Goal: Task Accomplishment & Management: Manage account settings

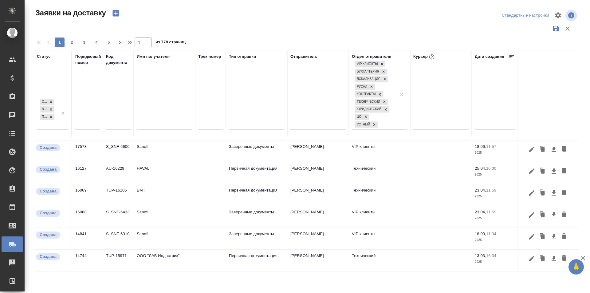
scroll to position [416, 0]
click at [529, 234] on icon "button" at bounding box center [532, 237] width 6 height 6
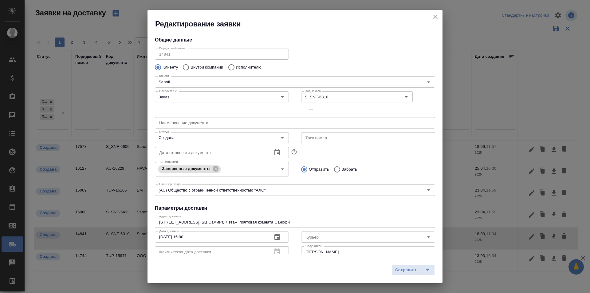
type input "[PERSON_NAME]"
type input "VIP клиенты"
type input "[PERSON_NAME]"
click at [438, 14] on icon "close" at bounding box center [435, 16] width 7 height 7
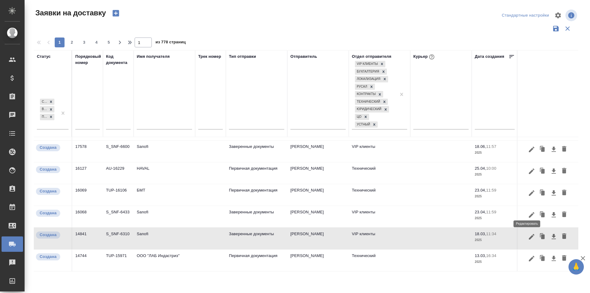
click at [529, 212] on icon "button" at bounding box center [532, 215] width 6 height 6
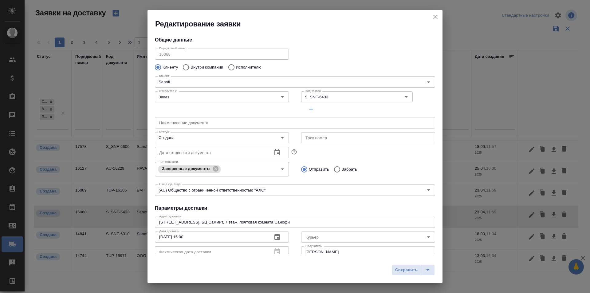
click at [435, 17] on icon "close" at bounding box center [435, 16] width 7 height 7
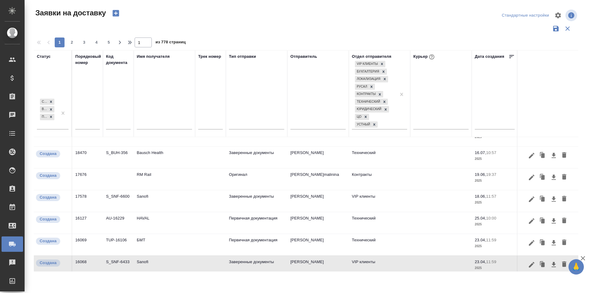
scroll to position [354, 0]
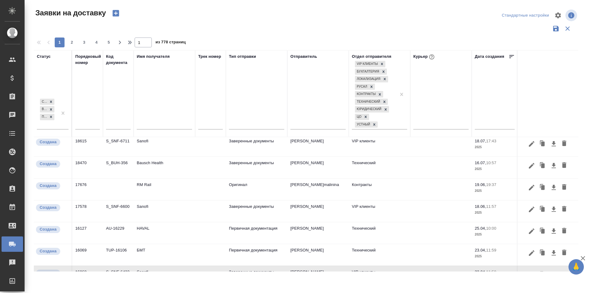
click at [528, 208] on icon "button" at bounding box center [531, 208] width 7 height 7
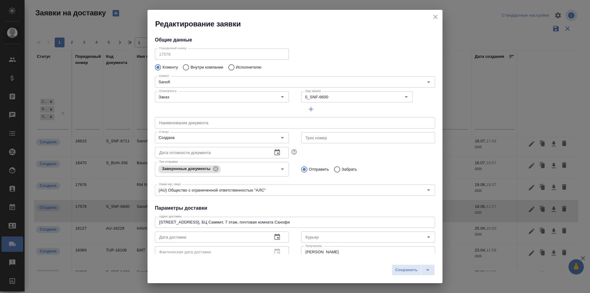
click at [435, 16] on icon "close" at bounding box center [435, 16] width 7 height 7
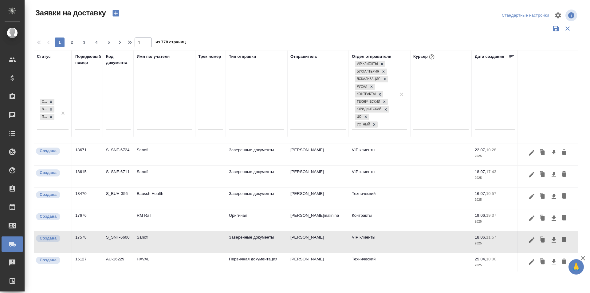
scroll to position [293, 0]
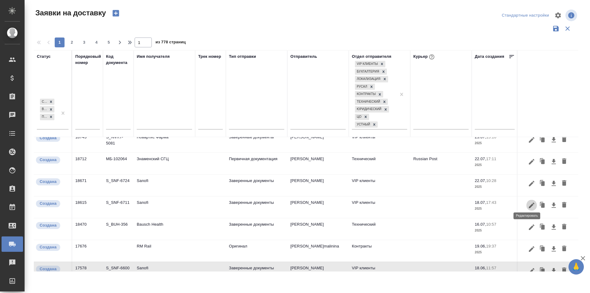
click at [528, 203] on icon "button" at bounding box center [531, 204] width 7 height 7
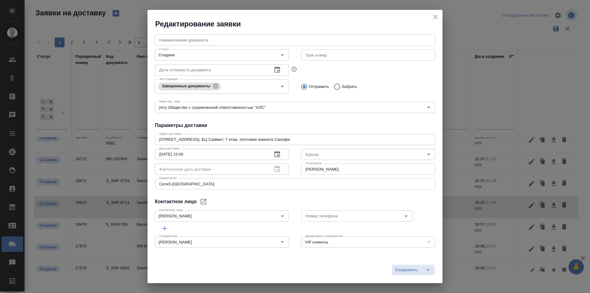
scroll to position [84, 0]
click at [433, 21] on button "close" at bounding box center [435, 16] width 9 height 9
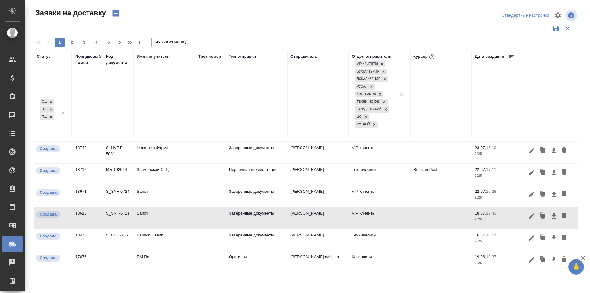
scroll to position [293, 0]
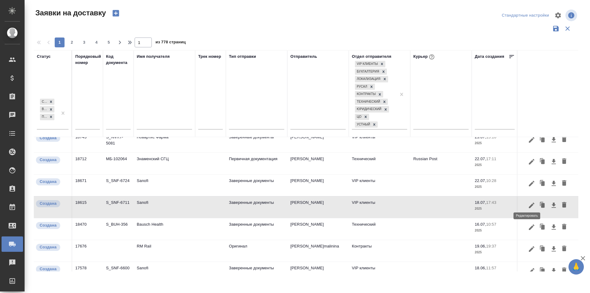
click at [529, 202] on icon "button" at bounding box center [532, 205] width 6 height 6
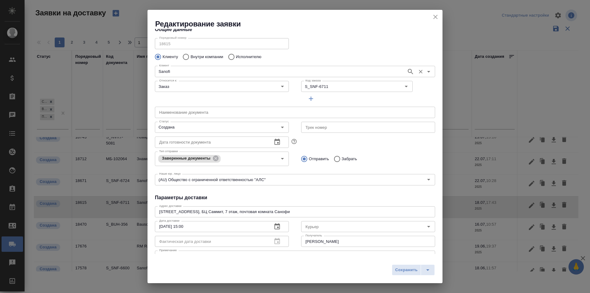
scroll to position [0, 0]
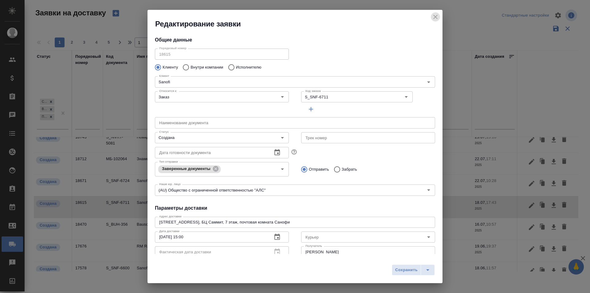
click at [437, 18] on icon "close" at bounding box center [435, 16] width 7 height 7
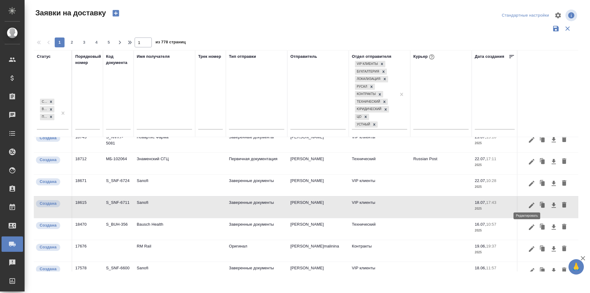
click at [528, 206] on button "button" at bounding box center [531, 205] width 10 height 12
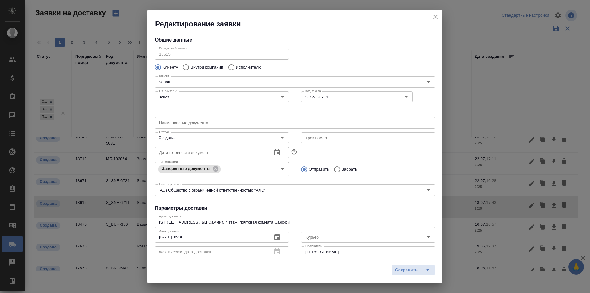
click at [434, 14] on icon "close" at bounding box center [435, 16] width 7 height 7
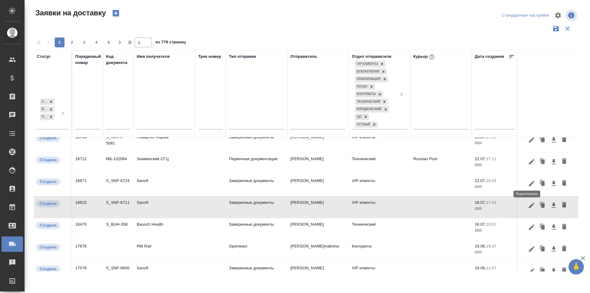
click at [528, 186] on button "button" at bounding box center [531, 184] width 10 height 12
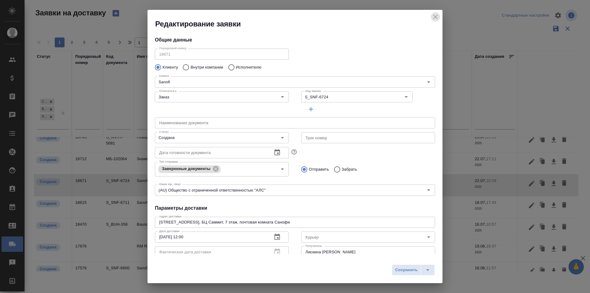
click at [438, 14] on icon "close" at bounding box center [435, 16] width 7 height 7
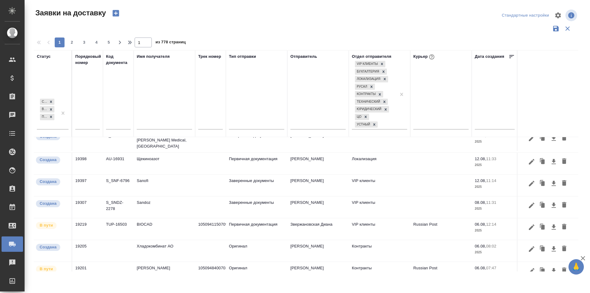
scroll to position [109, 0]
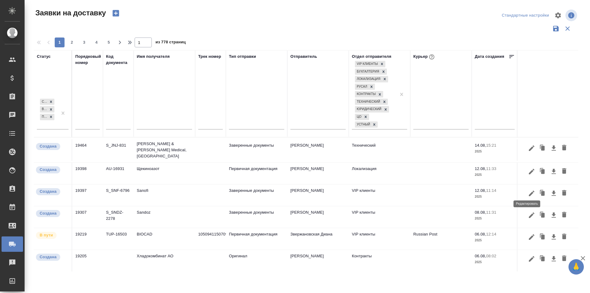
click at [528, 189] on icon "button" at bounding box center [531, 192] width 7 height 7
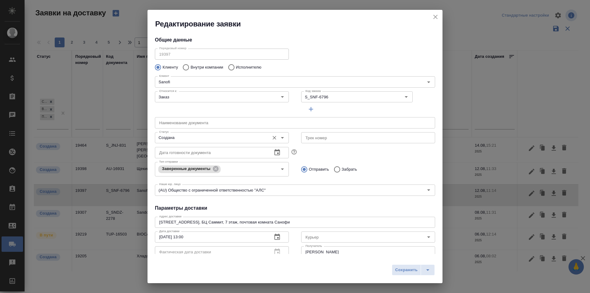
click at [194, 138] on input "Создана" at bounding box center [212, 137] width 110 height 7
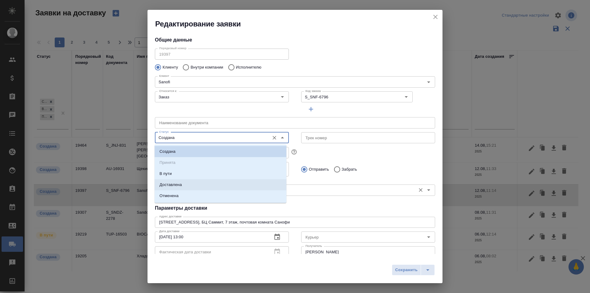
click at [186, 182] on li "Доставлена" at bounding box center [220, 184] width 132 height 11
type input "Доставлена"
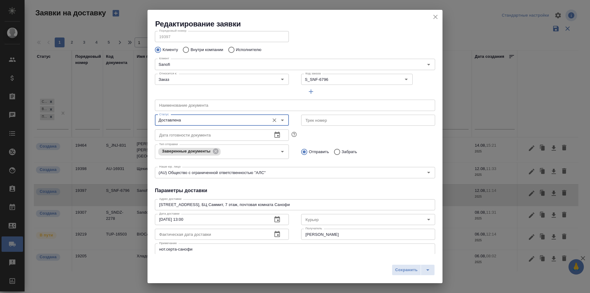
scroll to position [31, 0]
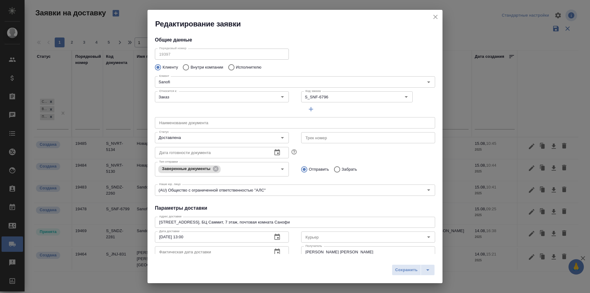
scroll to position [31, 0]
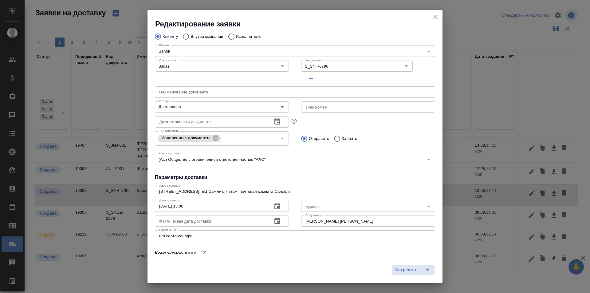
click at [375, 132] on div "Отправить Забрать" at bounding box center [368, 138] width 134 height 13
click at [196, 110] on input "Доставлена" at bounding box center [212, 106] width 110 height 7
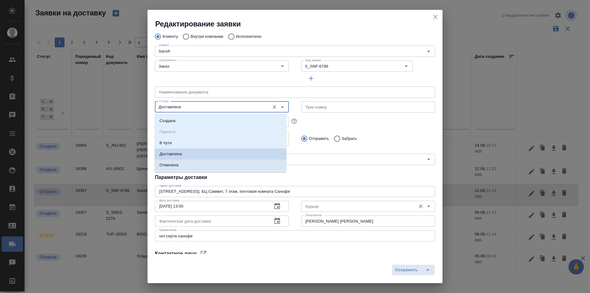
click at [333, 206] on input "Курьер" at bounding box center [358, 205] width 110 height 7
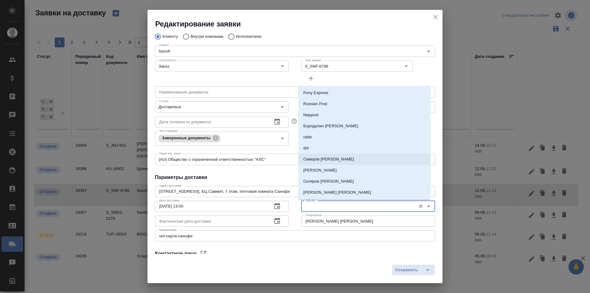
click at [333, 158] on li "Северов [PERSON_NAME]" at bounding box center [364, 159] width 132 height 11
type input "Северов [PERSON_NAME]"
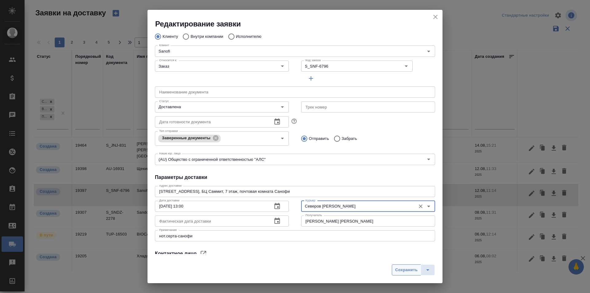
click at [404, 267] on span "Сохранить" at bounding box center [406, 269] width 22 height 7
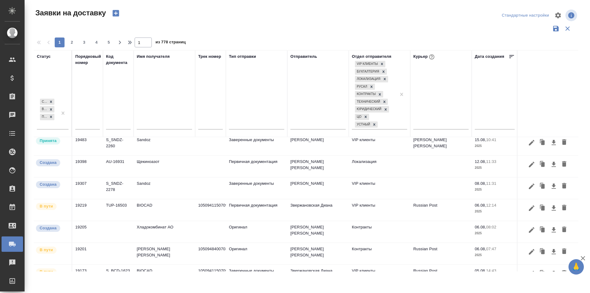
scroll to position [17, 0]
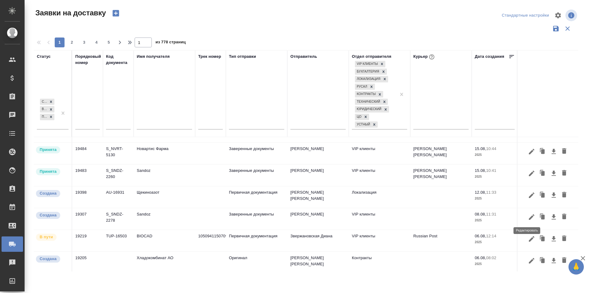
click at [528, 219] on icon "button" at bounding box center [531, 216] width 7 height 7
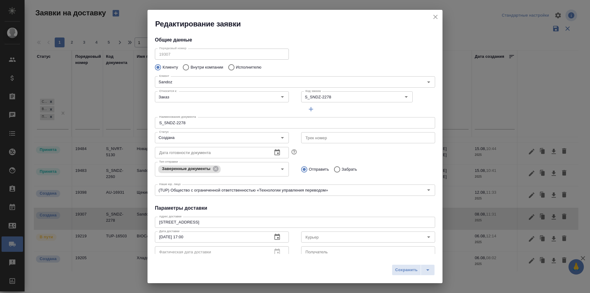
click at [436, 18] on icon "close" at bounding box center [435, 17] width 4 height 4
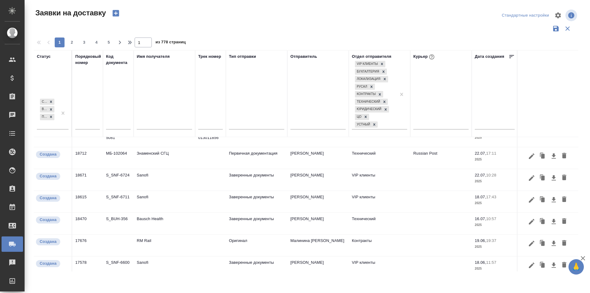
scroll to position [201, 0]
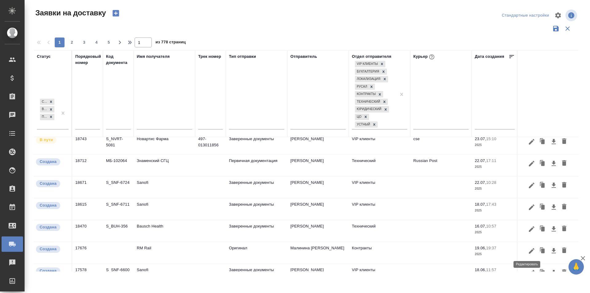
click at [528, 252] on icon "button" at bounding box center [531, 250] width 7 height 7
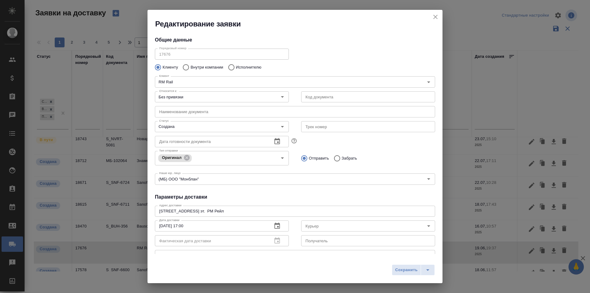
type input "[PERSON_NAME] Нина"
type input "[PHONE_NUMBER]"
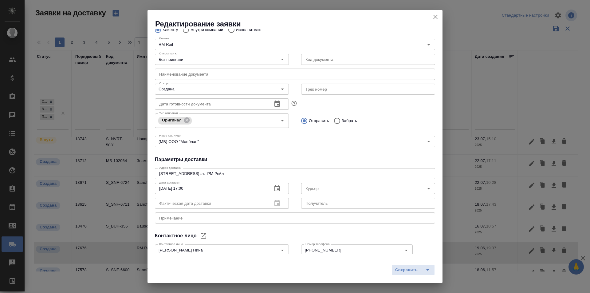
scroll to position [0, 0]
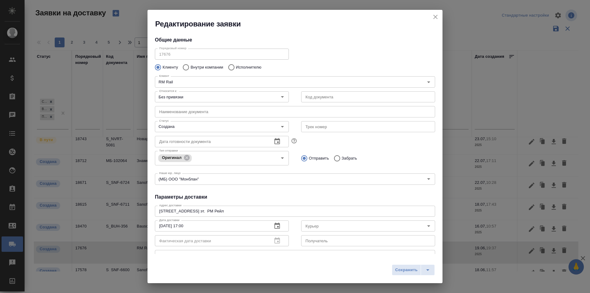
click at [435, 16] on icon "close" at bounding box center [435, 17] width 4 height 4
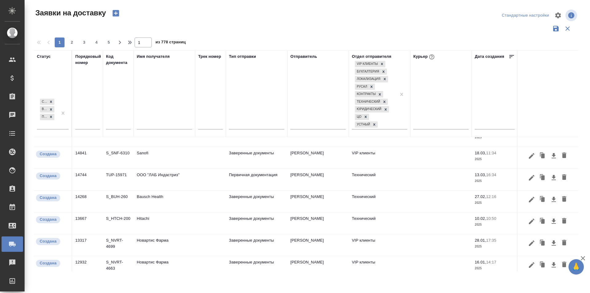
scroll to position [416, 0]
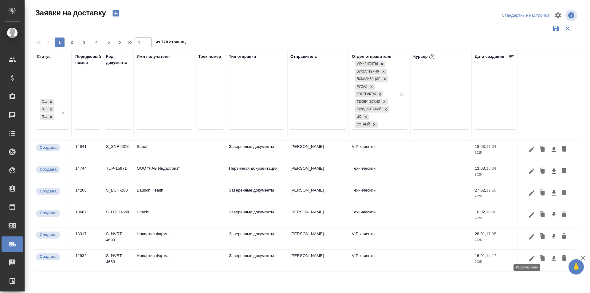
click at [528, 255] on icon "button" at bounding box center [531, 258] width 7 height 7
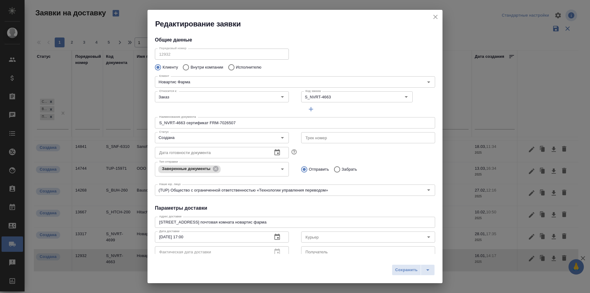
type input "Черных Юлия"
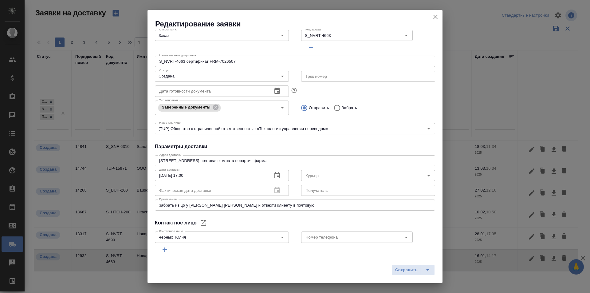
scroll to position [0, 0]
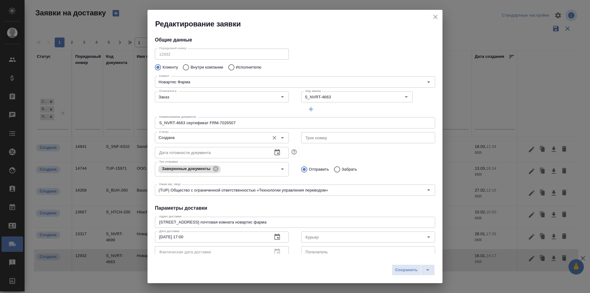
click at [184, 139] on input "Создана" at bounding box center [212, 137] width 110 height 7
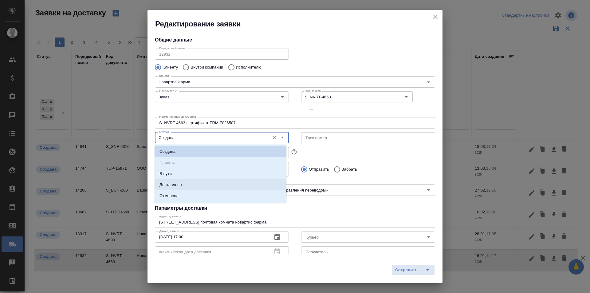
click at [178, 185] on p "Доставлена" at bounding box center [170, 185] width 22 height 6
type input "Доставлена"
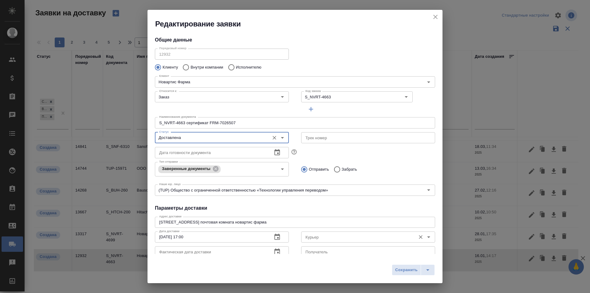
click at [309, 236] on input "Курьер" at bounding box center [358, 236] width 110 height 7
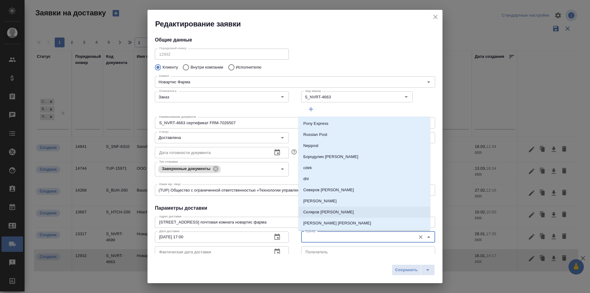
click at [322, 214] on p "Скляров [PERSON_NAME]" at bounding box center [328, 212] width 50 height 6
type input "Скляров [PERSON_NAME]"
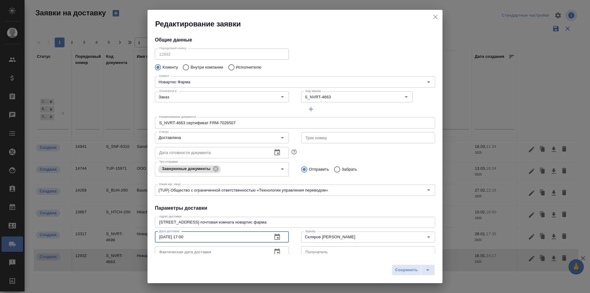
drag, startPoint x: 203, startPoint y: 240, endPoint x: 109, endPoint y: 237, distance: 94.4
click at [109, 237] on div "Редактирование заявки Общие данные Порядковый номер 12932 Порядковый номер Клие…" at bounding box center [295, 146] width 590 height 293
click at [189, 249] on input "text" at bounding box center [211, 251] width 112 height 11
paste input "[DATE] 17:00"
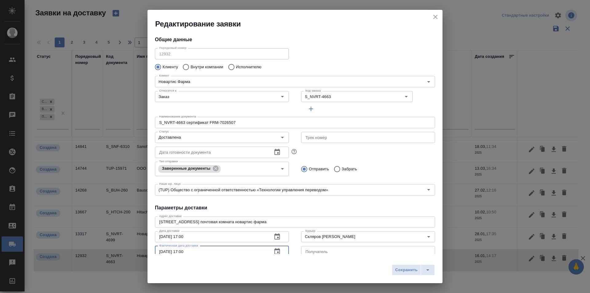
type input "[DATE] 17:00"
click at [390, 265] on div "Сохранить" at bounding box center [294, 272] width 295 height 22
click at [396, 265] on button "Сохранить" at bounding box center [406, 269] width 29 height 11
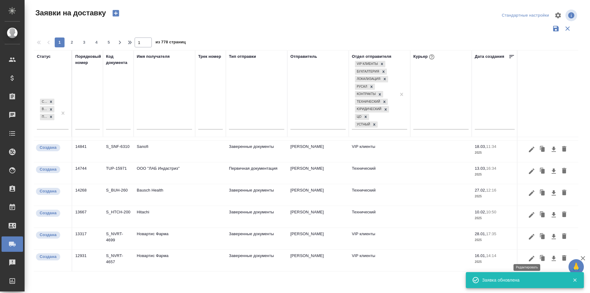
click at [529, 255] on icon "button" at bounding box center [531, 258] width 7 height 7
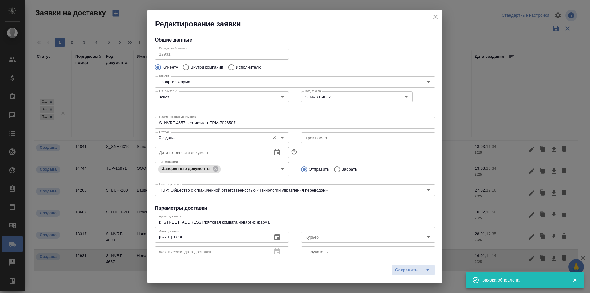
click at [218, 137] on input "Создана" at bounding box center [212, 137] width 110 height 7
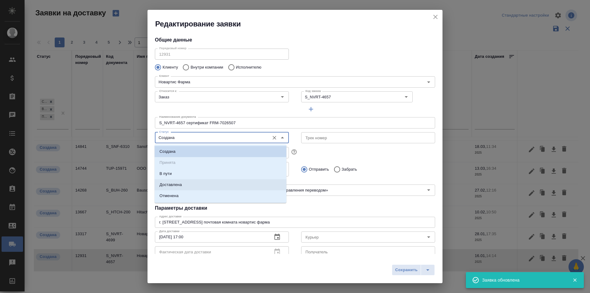
click at [207, 185] on li "Доставлена" at bounding box center [220, 184] width 132 height 11
type input "Доставлена"
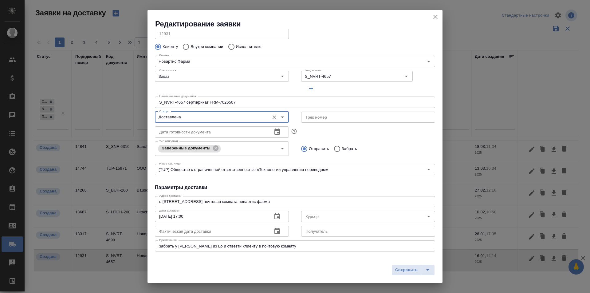
scroll to position [31, 0]
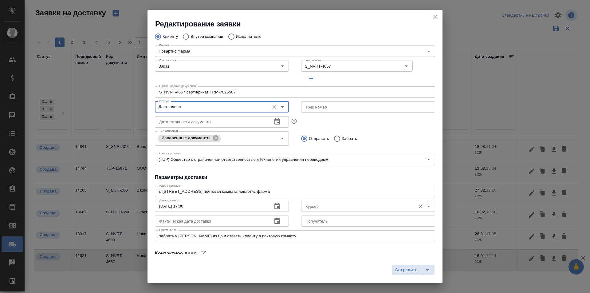
click at [318, 205] on input "Курьер" at bounding box center [358, 205] width 110 height 7
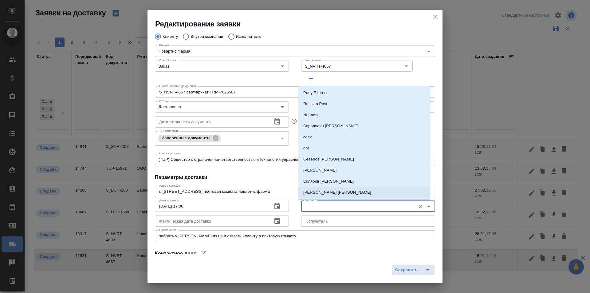
click at [331, 182] on p "Скляров [PERSON_NAME]" at bounding box center [328, 181] width 50 height 6
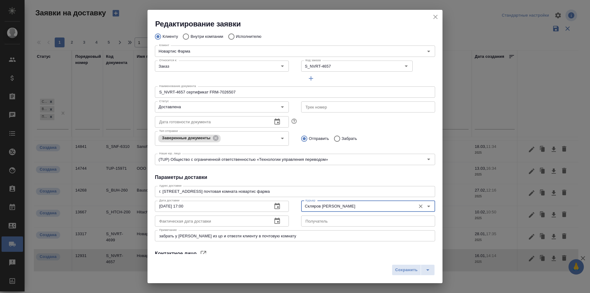
type input "Скляров [PERSON_NAME]"
drag, startPoint x: 210, startPoint y: 206, endPoint x: 92, endPoint y: 210, distance: 118.0
click at [92, 210] on div "Редактирование заявки Общие данные Порядковый номер 12931 Порядковый номер Клие…" at bounding box center [295, 146] width 590 height 293
click at [194, 225] on input "text" at bounding box center [211, 220] width 112 height 11
paste input "[DATE] 17:00"
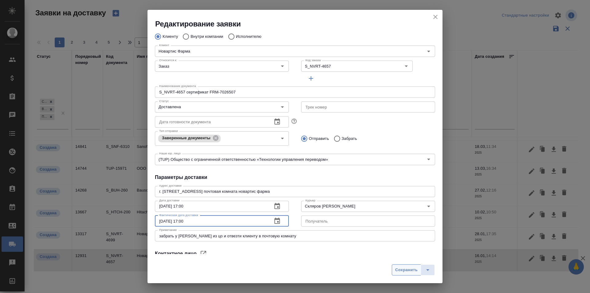
type input "[DATE] 17:00"
click at [402, 266] on span "Сохранить" at bounding box center [406, 269] width 22 height 7
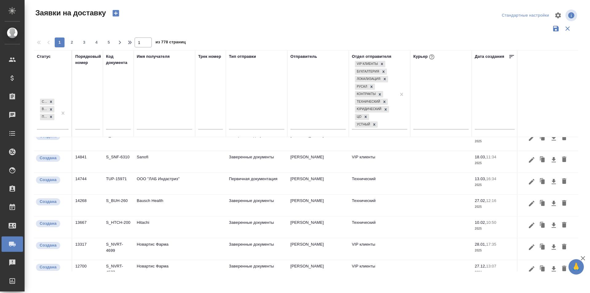
scroll to position [416, 0]
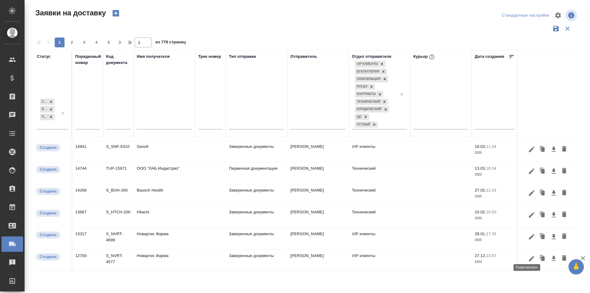
click at [528, 255] on icon "button" at bounding box center [531, 258] width 7 height 7
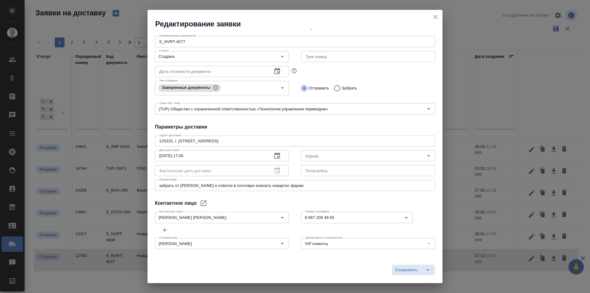
scroll to position [84, 0]
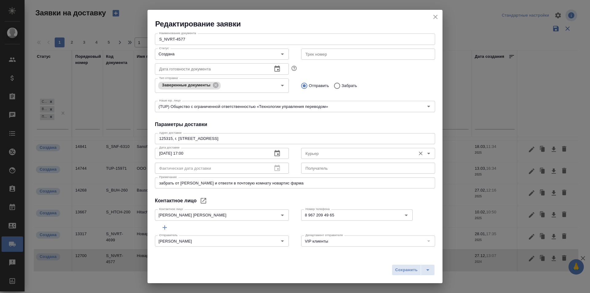
click at [323, 154] on input "Курьер" at bounding box center [358, 153] width 110 height 7
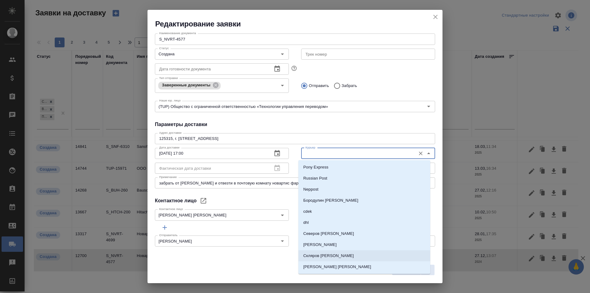
click at [328, 251] on li "Скляров [PERSON_NAME]" at bounding box center [364, 255] width 132 height 11
type input "Скляров [PERSON_NAME]"
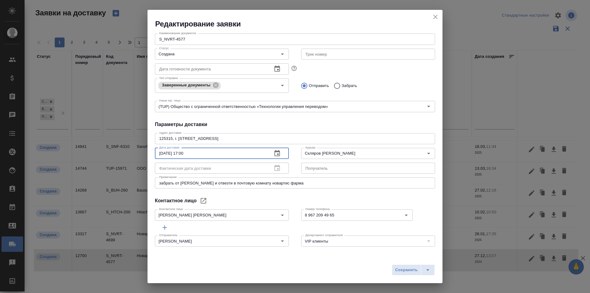
drag, startPoint x: 212, startPoint y: 154, endPoint x: 127, endPoint y: 153, distance: 84.8
click at [127, 153] on div "Редактирование заявки Общие данные Порядковый номер 12700 Порядковый номер Клие…" at bounding box center [295, 146] width 590 height 293
click at [181, 58] on div "Создана Статус" at bounding box center [222, 54] width 134 height 11
click at [191, 56] on input "Создана" at bounding box center [212, 53] width 110 height 7
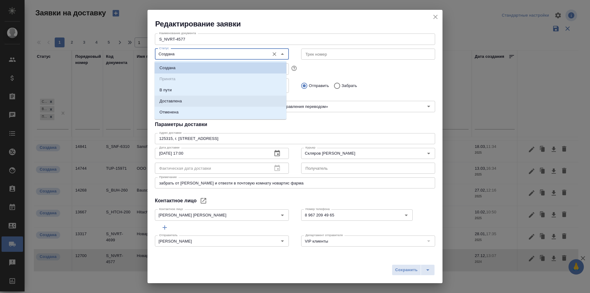
click at [183, 103] on li "Доставлена" at bounding box center [220, 101] width 132 height 11
type input "Доставлена"
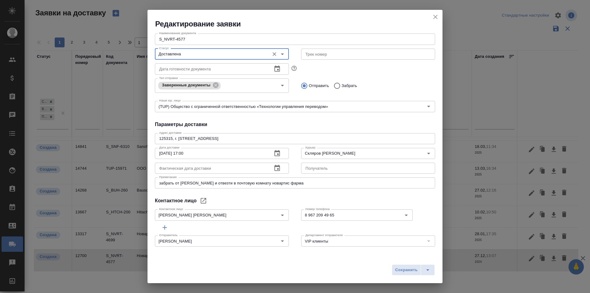
click at [199, 166] on input "text" at bounding box center [211, 167] width 112 height 11
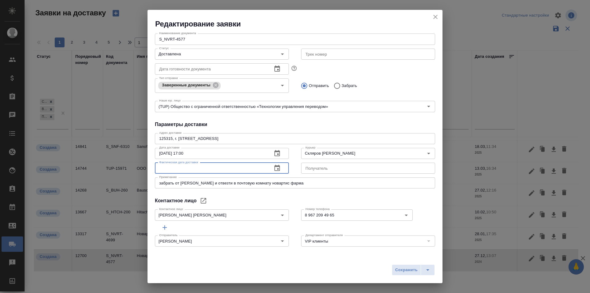
paste input "[DATE] 17:00"
click at [274, 168] on icon "button" at bounding box center [277, 168] width 6 height 6
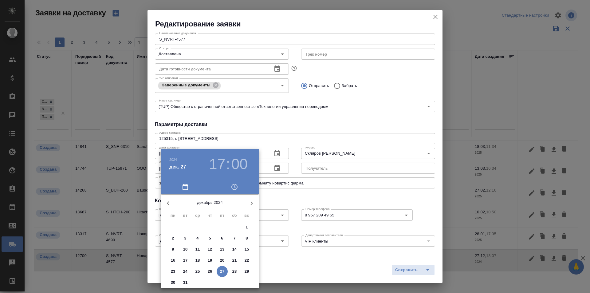
click at [233, 270] on p "28" at bounding box center [234, 271] width 5 height 6
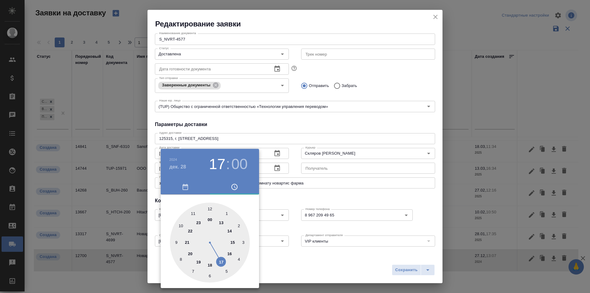
click at [224, 223] on div at bounding box center [210, 242] width 80 height 80
type input "[DATE] 13:00"
click at [303, 196] on div at bounding box center [295, 146] width 590 height 293
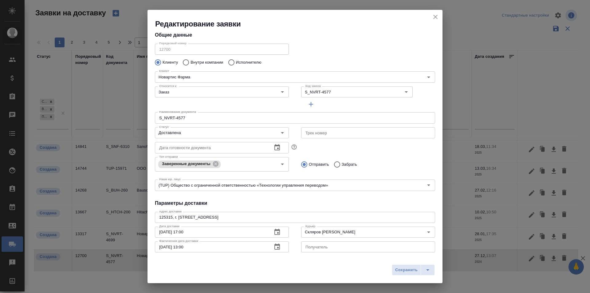
scroll to position [0, 0]
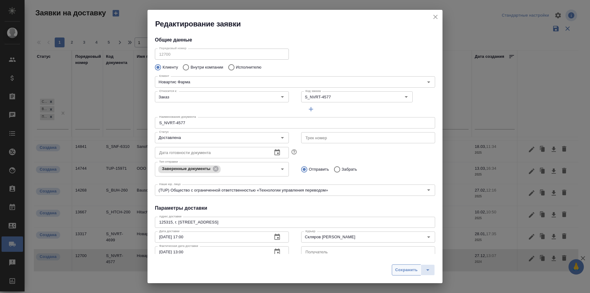
click at [395, 271] on button "Сохранить" at bounding box center [406, 269] width 29 height 11
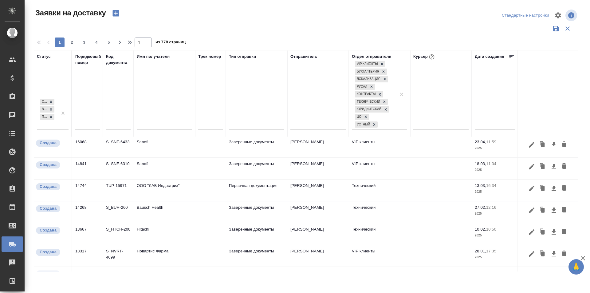
scroll to position [385, 0]
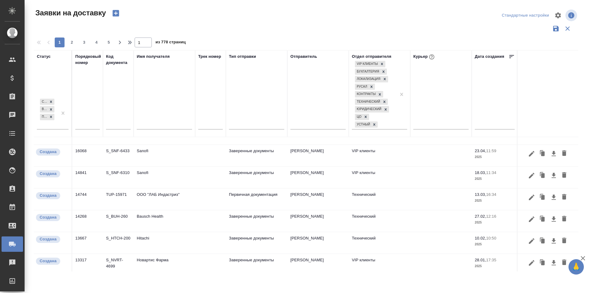
click at [528, 176] on icon "button" at bounding box center [531, 175] width 7 height 7
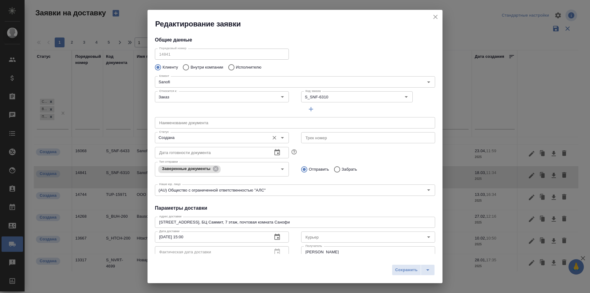
click at [236, 134] on input "Создана" at bounding box center [212, 137] width 110 height 7
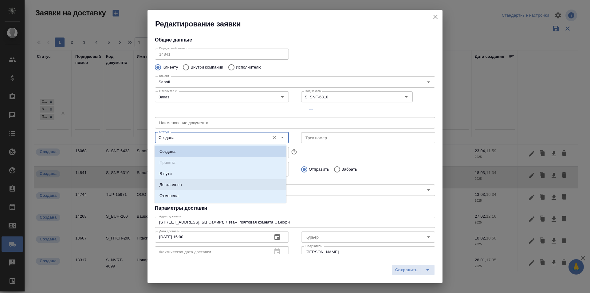
click at [208, 183] on li "Доставлена" at bounding box center [220, 184] width 132 height 11
type input "Доставлена"
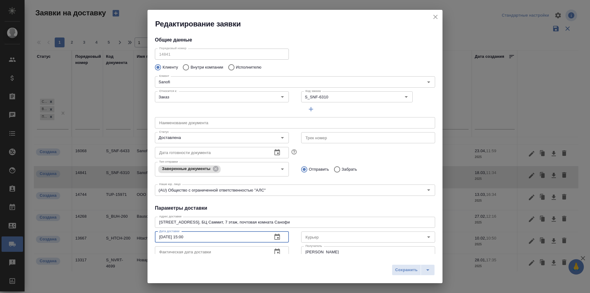
drag, startPoint x: 193, startPoint y: 240, endPoint x: 147, endPoint y: 241, distance: 45.8
click at [147, 241] on div "Редактирование заявки Общие данные Порядковый номер 14841 Порядковый номер Клие…" at bounding box center [295, 146] width 590 height 293
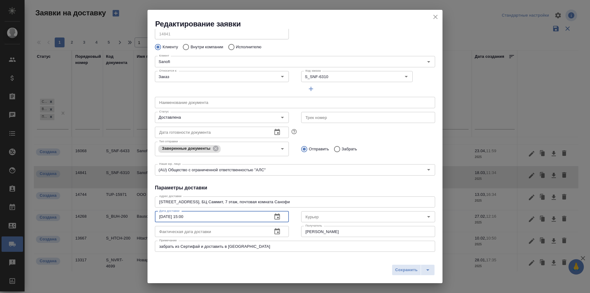
scroll to position [31, 0]
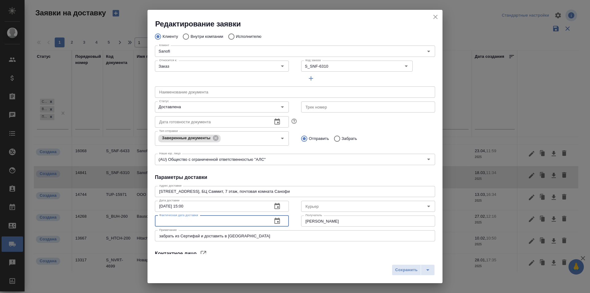
click at [194, 221] on input "text" at bounding box center [211, 220] width 112 height 11
paste input "[DATE] 15:00"
type input "[DATE] 15:00"
click at [316, 204] on input "Курьер" at bounding box center [358, 205] width 110 height 7
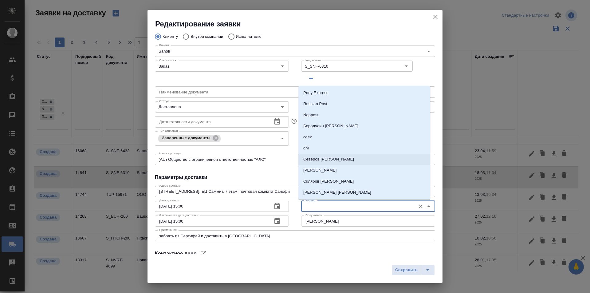
click at [325, 158] on p "Северов [PERSON_NAME]" at bounding box center [328, 159] width 51 height 6
type input "Северов [PERSON_NAME]"
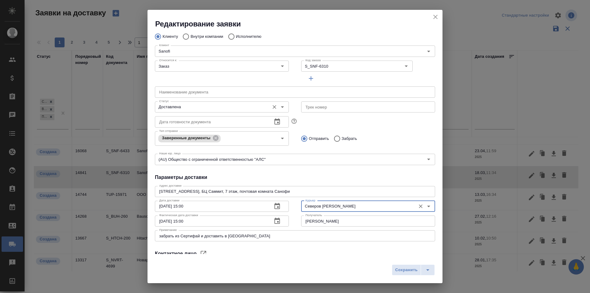
click at [201, 102] on div "Доставлена Статус" at bounding box center [222, 106] width 134 height 11
click at [387, 273] on div "Сохранить" at bounding box center [294, 272] width 295 height 22
click at [391, 273] on div "Сохранить" at bounding box center [294, 272] width 295 height 22
click at [393, 273] on button "Сохранить" at bounding box center [406, 269] width 29 height 11
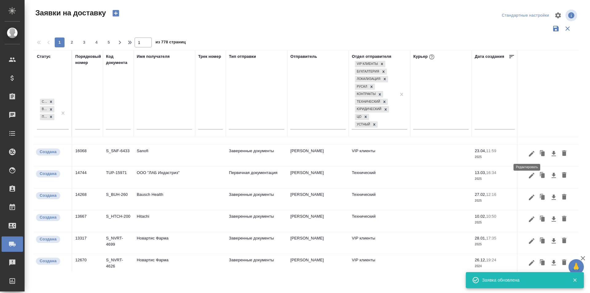
click at [529, 154] on icon "button" at bounding box center [532, 154] width 6 height 6
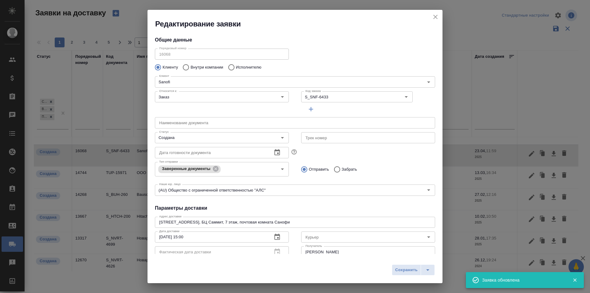
type input "[PERSON_NAME]"
click at [222, 139] on input "Создана" at bounding box center [212, 137] width 110 height 7
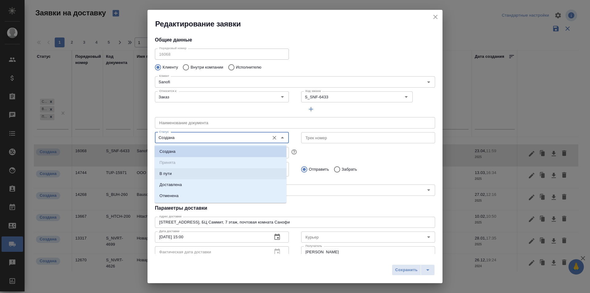
click at [194, 183] on li "Доставлена" at bounding box center [220, 184] width 132 height 11
type input "Доставлена"
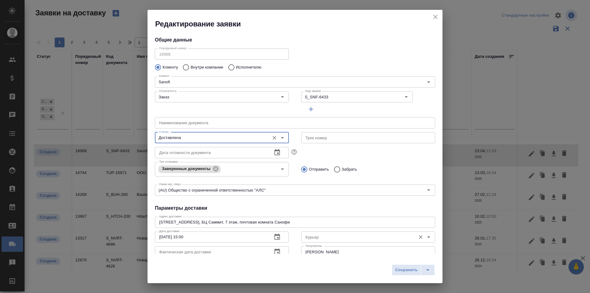
click at [329, 234] on input "Курьер" at bounding box center [358, 236] width 110 height 7
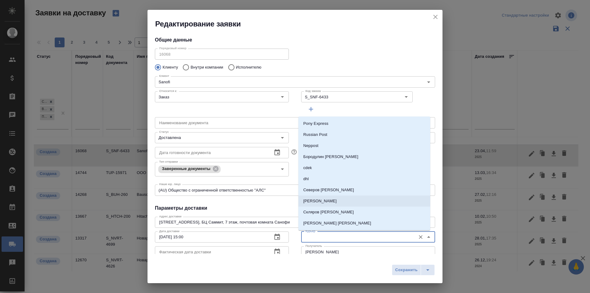
click at [328, 193] on li "Северов [PERSON_NAME]" at bounding box center [364, 189] width 132 height 11
type input "Северов [PERSON_NAME]"
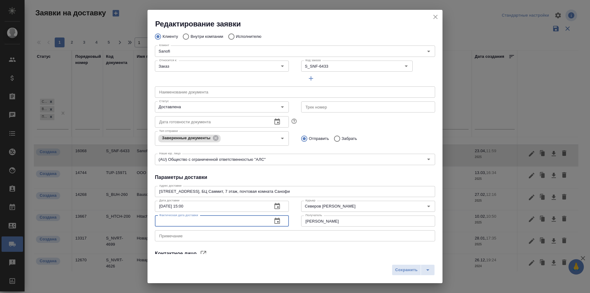
click at [249, 223] on input "text" at bounding box center [211, 220] width 112 height 11
paste input "[DATE] 15:00"
click at [134, 207] on div "Редактирование заявки Общие данные Порядковый номер 16068 Порядковый номер Клие…" at bounding box center [295, 146] width 590 height 293
drag, startPoint x: 193, startPoint y: 219, endPoint x: 127, endPoint y: 221, distance: 66.4
click at [127, 221] on div "Редактирование заявки Общие данные Порядковый номер 16068 Порядковый номер Клие…" at bounding box center [295, 146] width 590 height 293
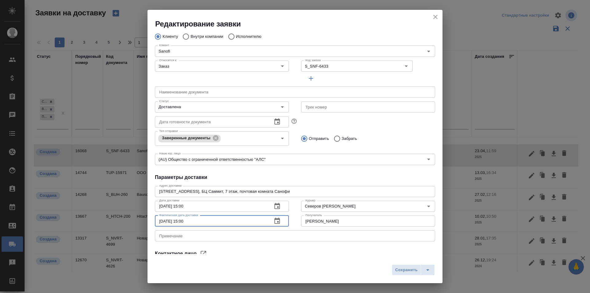
paste input "23.04"
type input "[DATE] 15:00"
click at [411, 272] on span "Сохранить" at bounding box center [406, 269] width 22 height 7
type input "Создана"
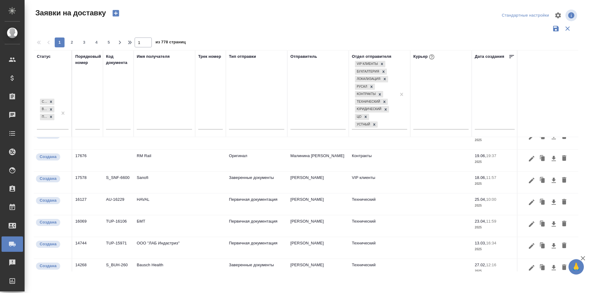
scroll to position [262, 0]
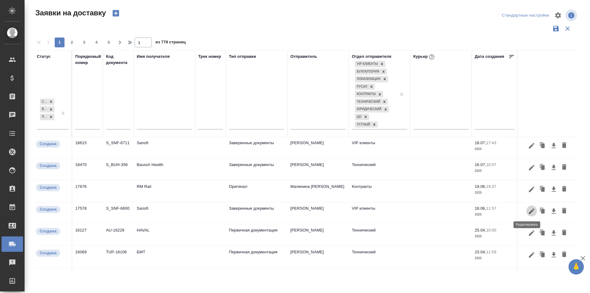
click at [530, 213] on icon "button" at bounding box center [531, 210] width 7 height 7
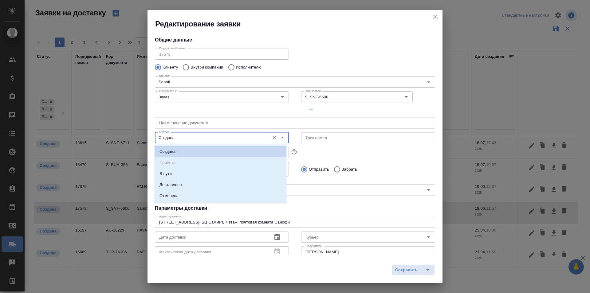
click at [203, 137] on input "Создана" at bounding box center [212, 137] width 110 height 7
click at [192, 181] on li "Доставлена" at bounding box center [220, 184] width 132 height 11
type input "Доставлена"
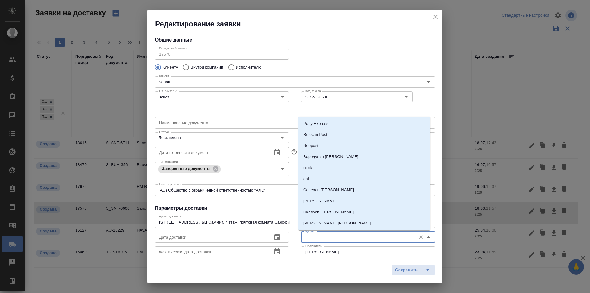
click at [322, 237] on input "Курьер" at bounding box center [358, 236] width 110 height 7
click at [329, 190] on p "Северов [PERSON_NAME]" at bounding box center [328, 190] width 51 height 6
type input "Северов [PERSON_NAME]"
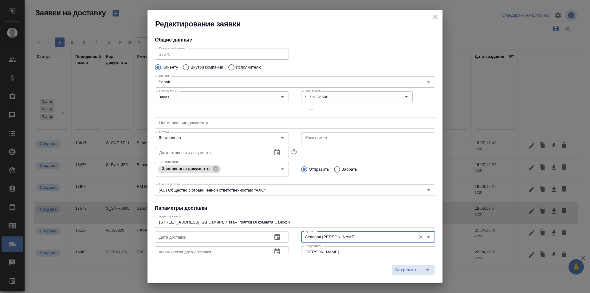
scroll to position [31, 0]
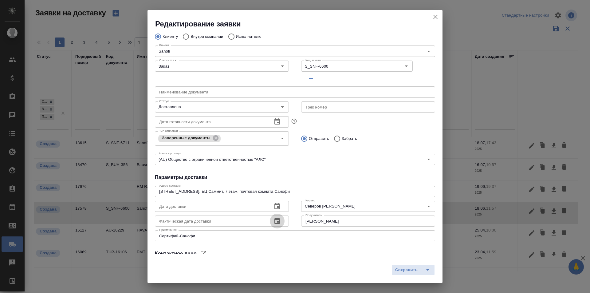
click at [273, 221] on icon "button" at bounding box center [276, 220] width 7 height 7
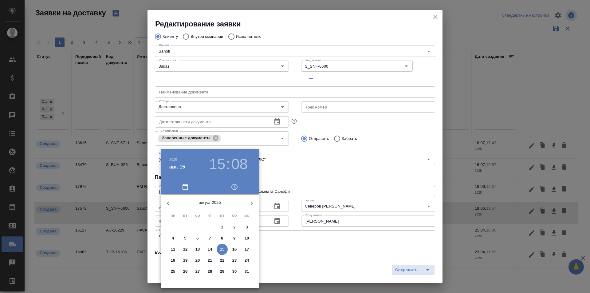
click at [169, 205] on icon "button" at bounding box center [167, 202] width 7 height 7
click at [201, 260] on span "18" at bounding box center [197, 260] width 11 height 6
type input "[DATE] 15:08"
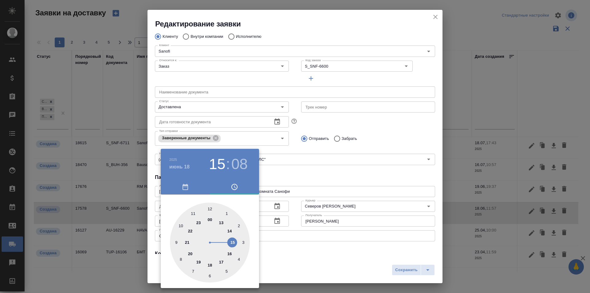
click at [285, 251] on div at bounding box center [295, 146] width 590 height 293
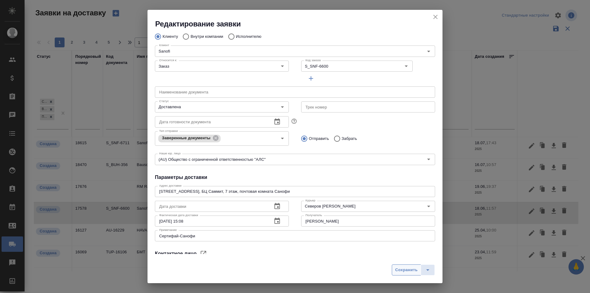
click at [400, 268] on span "Сохранить" at bounding box center [406, 269] width 22 height 7
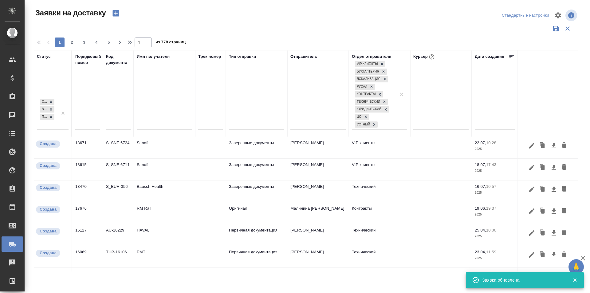
scroll to position [232, 0]
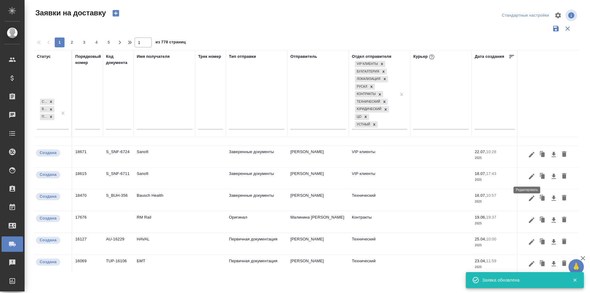
click at [528, 177] on icon "button" at bounding box center [531, 176] width 7 height 7
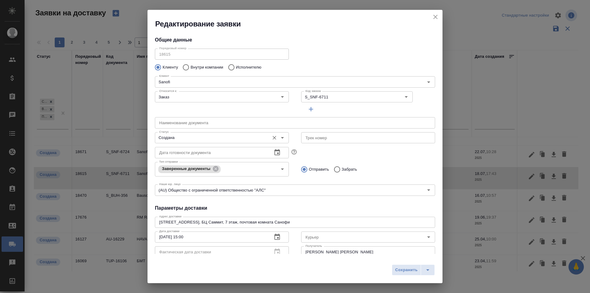
click at [202, 139] on input "Создана" at bounding box center [212, 137] width 110 height 7
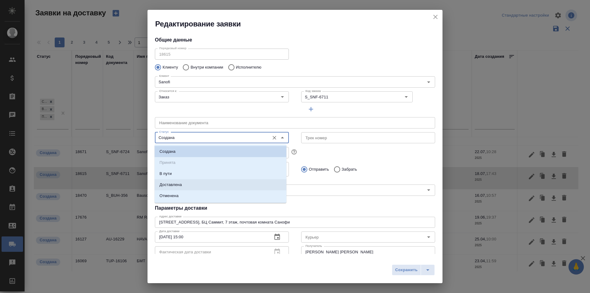
click at [190, 188] on li "Доставлена" at bounding box center [220, 184] width 132 height 11
type input "Доставлена"
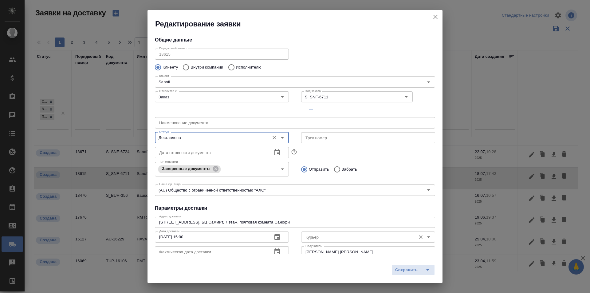
click at [339, 237] on input "Курьер" at bounding box center [358, 236] width 110 height 7
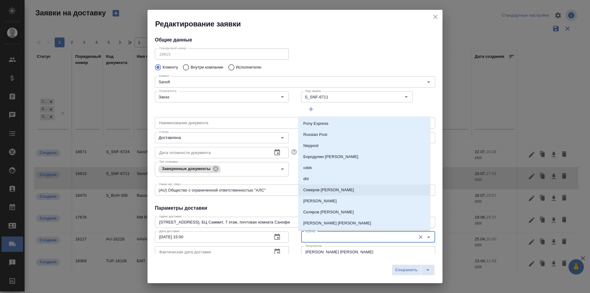
click at [329, 192] on p "Северов [PERSON_NAME]" at bounding box center [328, 190] width 51 height 6
type input "Северов [PERSON_NAME]"
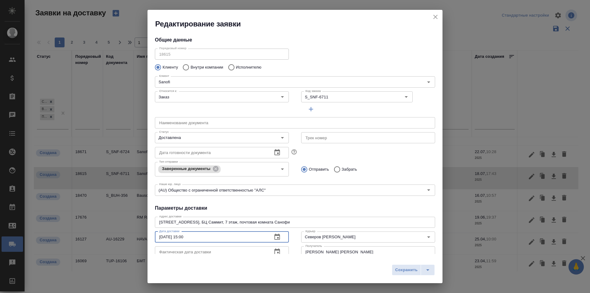
drag, startPoint x: 215, startPoint y: 237, endPoint x: 124, endPoint y: 237, distance: 91.2
click at [124, 237] on div "Редактирование заявки Общие данные Порядковый номер 18615 Порядковый номер Клие…" at bounding box center [295, 146] width 590 height 293
click at [206, 246] on input "text" at bounding box center [211, 251] width 112 height 11
paste input "[DATE] 15:00"
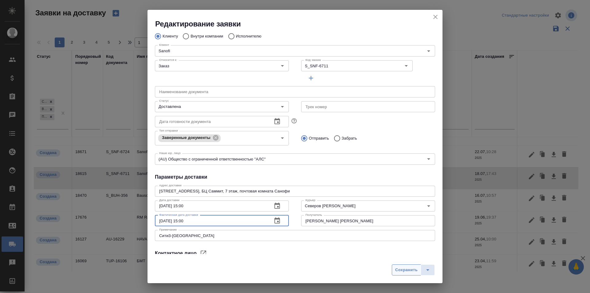
type input "[DATE] 15:00"
click at [403, 266] on span "Сохранить" at bounding box center [406, 269] width 22 height 7
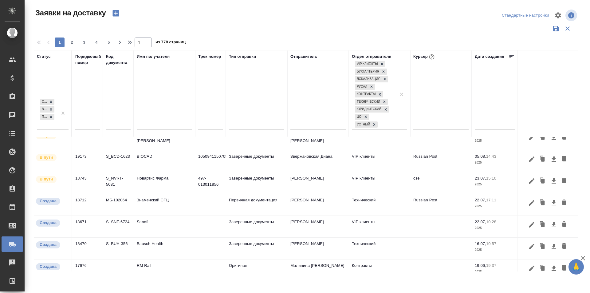
scroll to position [170, 0]
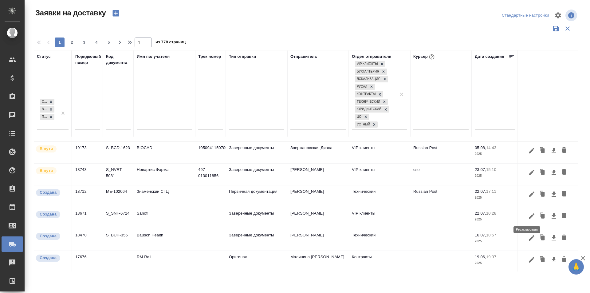
click at [529, 217] on icon "button" at bounding box center [532, 216] width 6 height 6
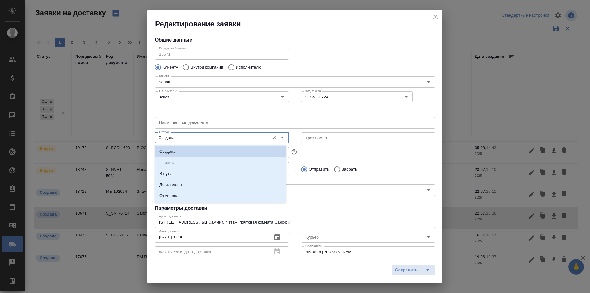
click at [209, 138] on input "Создана" at bounding box center [212, 137] width 110 height 7
click at [194, 183] on li "Доставлена" at bounding box center [220, 184] width 132 height 11
type input "Доставлена"
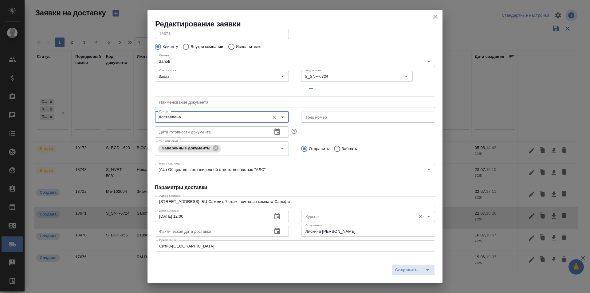
scroll to position [31, 0]
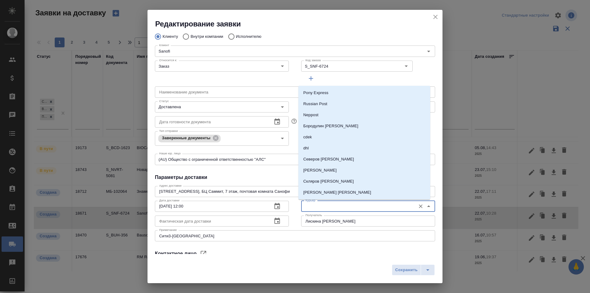
click at [315, 206] on input "Курьер" at bounding box center [358, 205] width 110 height 7
click at [321, 160] on p "Северов [PERSON_NAME]" at bounding box center [328, 159] width 51 height 6
type input "Северов [PERSON_NAME]"
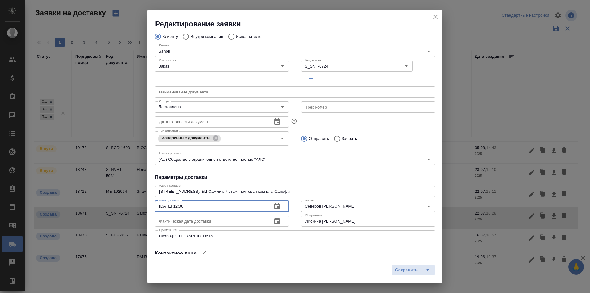
click at [99, 207] on div "Редактирование заявки Общие данные Порядковый номер 18671 Порядковый номер Клие…" at bounding box center [295, 146] width 590 height 293
click at [213, 221] on input "text" at bounding box center [211, 220] width 112 height 11
paste input "[DATE] 12:00"
type input "[DATE] 12:00"
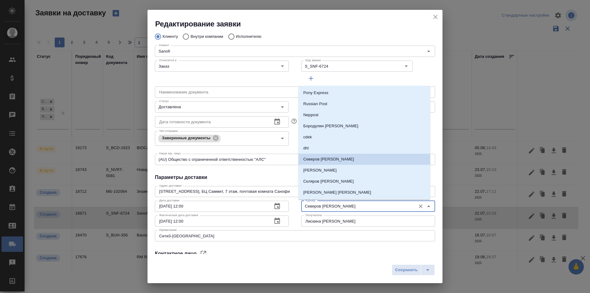
click at [322, 205] on input "Северов [PERSON_NAME]" at bounding box center [358, 205] width 110 height 7
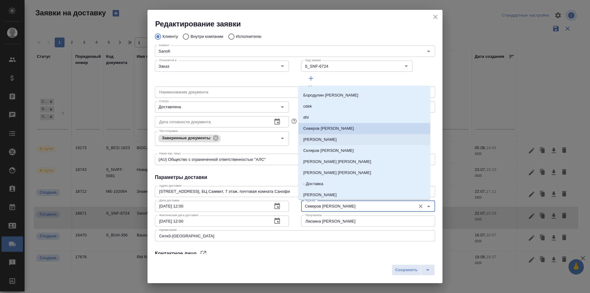
click at [327, 171] on p "[PERSON_NAME] [PERSON_NAME]" at bounding box center [337, 173] width 68 height 6
type input "[PERSON_NAME] [PERSON_NAME]"
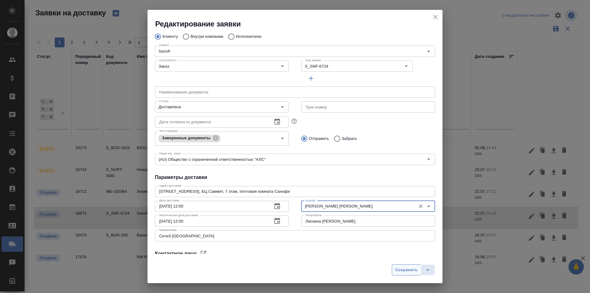
click at [398, 265] on button "Сохранить" at bounding box center [406, 269] width 29 height 11
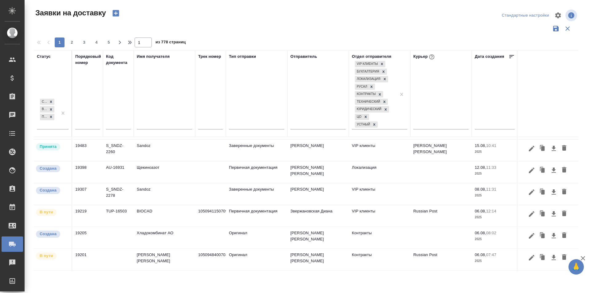
scroll to position [0, 0]
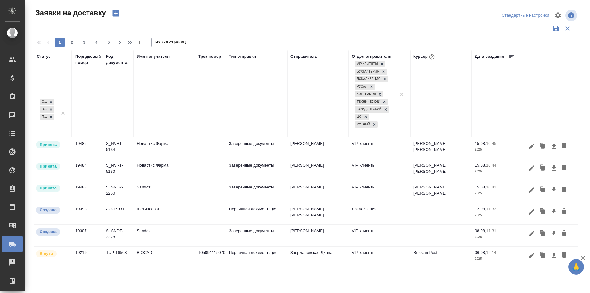
click at [488, 128] on input "text" at bounding box center [496, 124] width 36 height 9
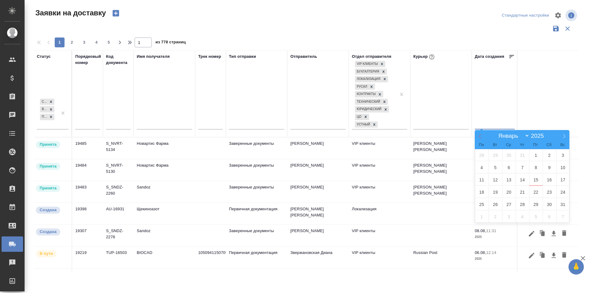
click at [476, 136] on span at bounding box center [480, 135] width 10 height 10
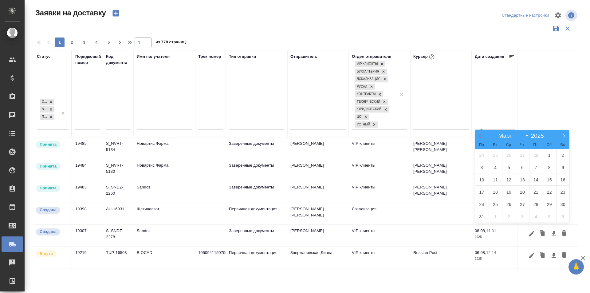
click at [476, 136] on span at bounding box center [480, 135] width 10 height 10
select select "0"
click at [508, 157] on span "1" at bounding box center [509, 155] width 14 height 12
type div "[DATE]T21:00:00.000Z"
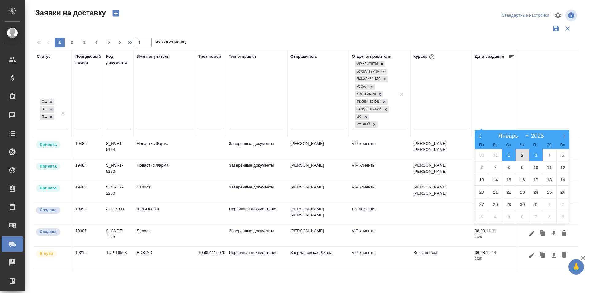
click at [564, 137] on icon at bounding box center [564, 136] width 4 height 4
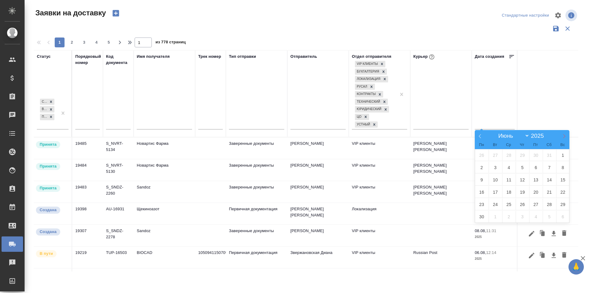
click at [564, 137] on icon at bounding box center [564, 136] width 4 height 4
select select "7"
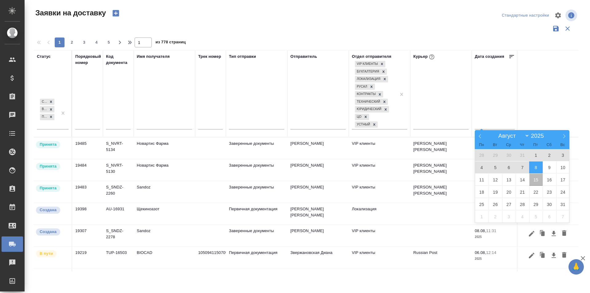
click at [533, 179] on span "15" at bounding box center [536, 180] width 14 height 12
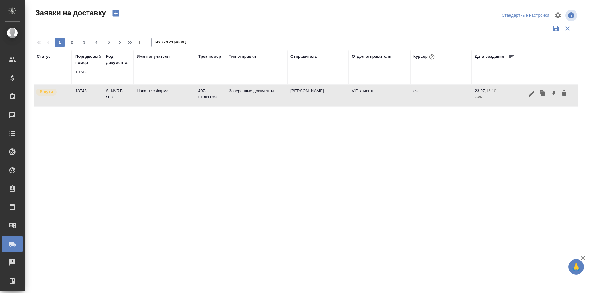
click at [81, 71] on input "18743" at bounding box center [87, 72] width 25 height 9
paste input "9483"
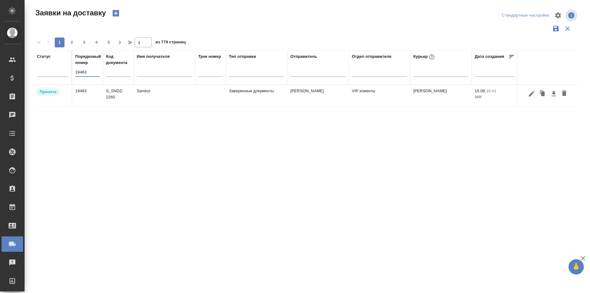
type input "19483"
click at [531, 97] on icon "button" at bounding box center [531, 93] width 7 height 7
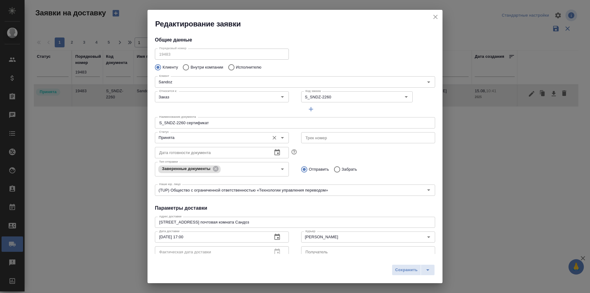
click at [187, 141] on input "Принята" at bounding box center [212, 137] width 110 height 7
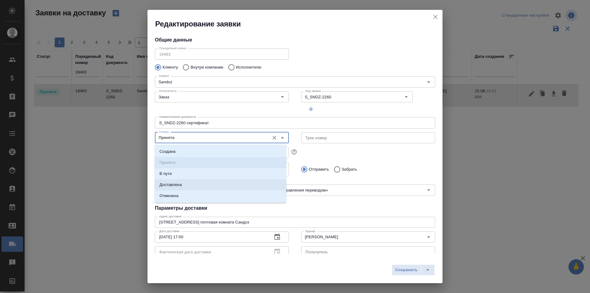
click at [187, 186] on li "Доставлена" at bounding box center [220, 184] width 132 height 11
type input "Доставлена"
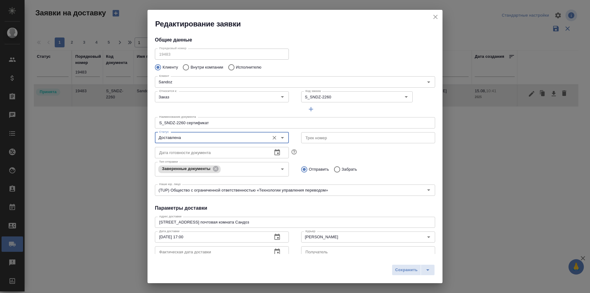
click at [417, 277] on div "Сохранить" at bounding box center [294, 272] width 295 height 22
click at [407, 272] on span "Сохранить" at bounding box center [406, 269] width 22 height 7
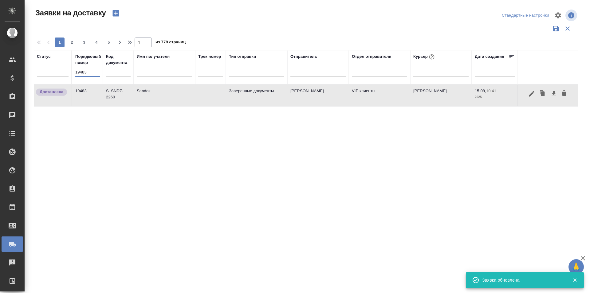
click at [83, 74] on input "19483" at bounding box center [87, 72] width 25 height 9
paste input "4"
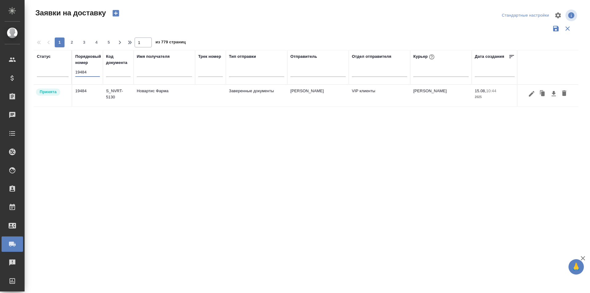
type input "19484"
click at [534, 92] on icon "button" at bounding box center [531, 93] width 7 height 7
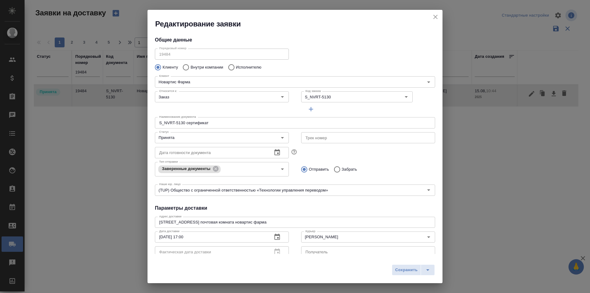
type input "Черных Юлия"
click at [210, 146] on div "Дата готовности документа Дата готовности документа" at bounding box center [222, 151] width 146 height 27
click at [207, 139] on input "Принята" at bounding box center [212, 137] width 110 height 7
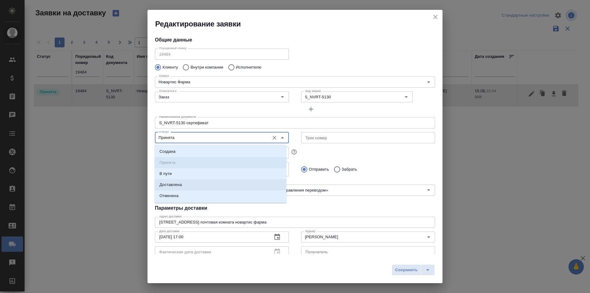
click at [189, 188] on li "Доставлена" at bounding box center [220, 184] width 132 height 11
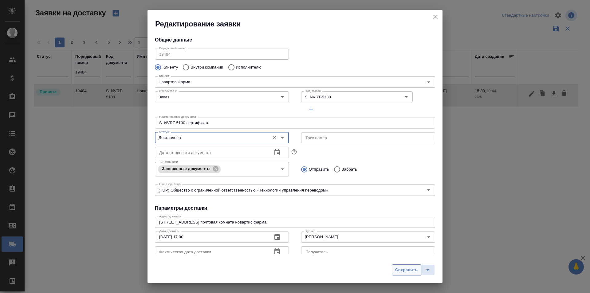
click at [398, 268] on span "Сохранить" at bounding box center [406, 269] width 22 height 7
type input "Принята"
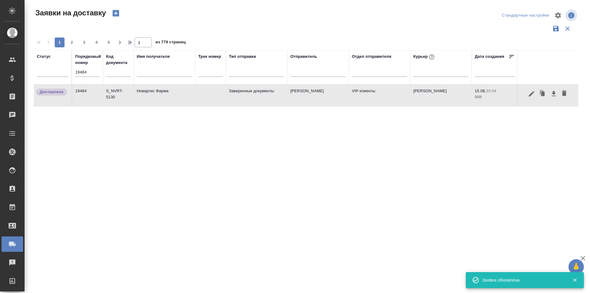
click at [77, 67] on div "Порядковый номер 19484" at bounding box center [87, 67] width 25 height 28
click at [81, 71] on input "19484" at bounding box center [87, 72] width 25 height 9
paste input "5"
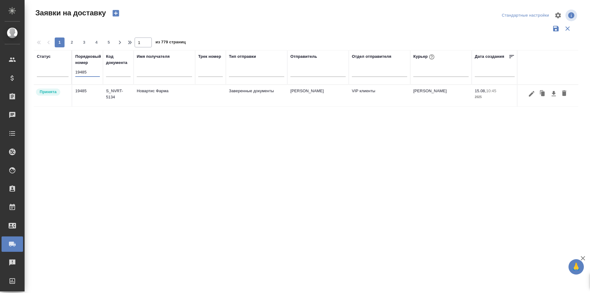
type input "19485"
click at [533, 94] on icon "button" at bounding box center [531, 93] width 7 height 7
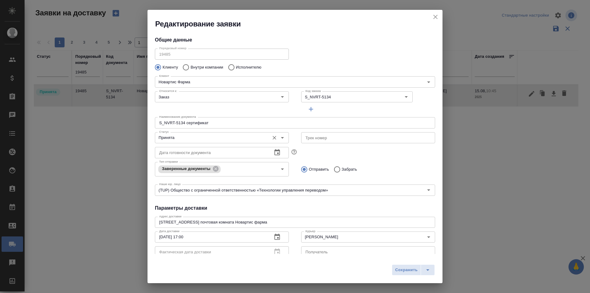
click at [208, 143] on div "Принята Статус" at bounding box center [222, 137] width 134 height 11
click at [207, 138] on input "Принята" at bounding box center [212, 137] width 110 height 7
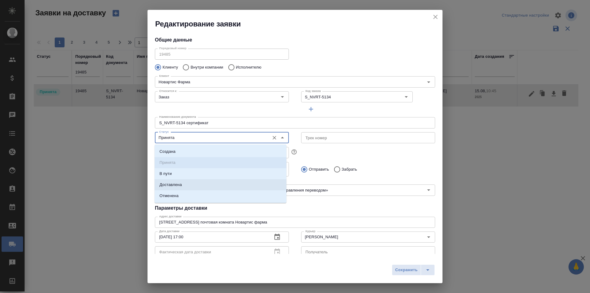
click at [202, 185] on li "Доставлена" at bounding box center [220, 184] width 132 height 11
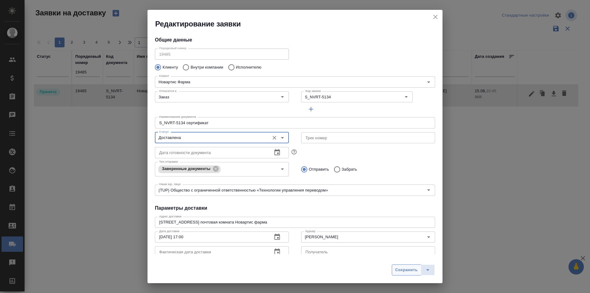
click at [400, 274] on button "Сохранить" at bounding box center [406, 269] width 29 height 11
type input "Принята"
